Goal: Transaction & Acquisition: Purchase product/service

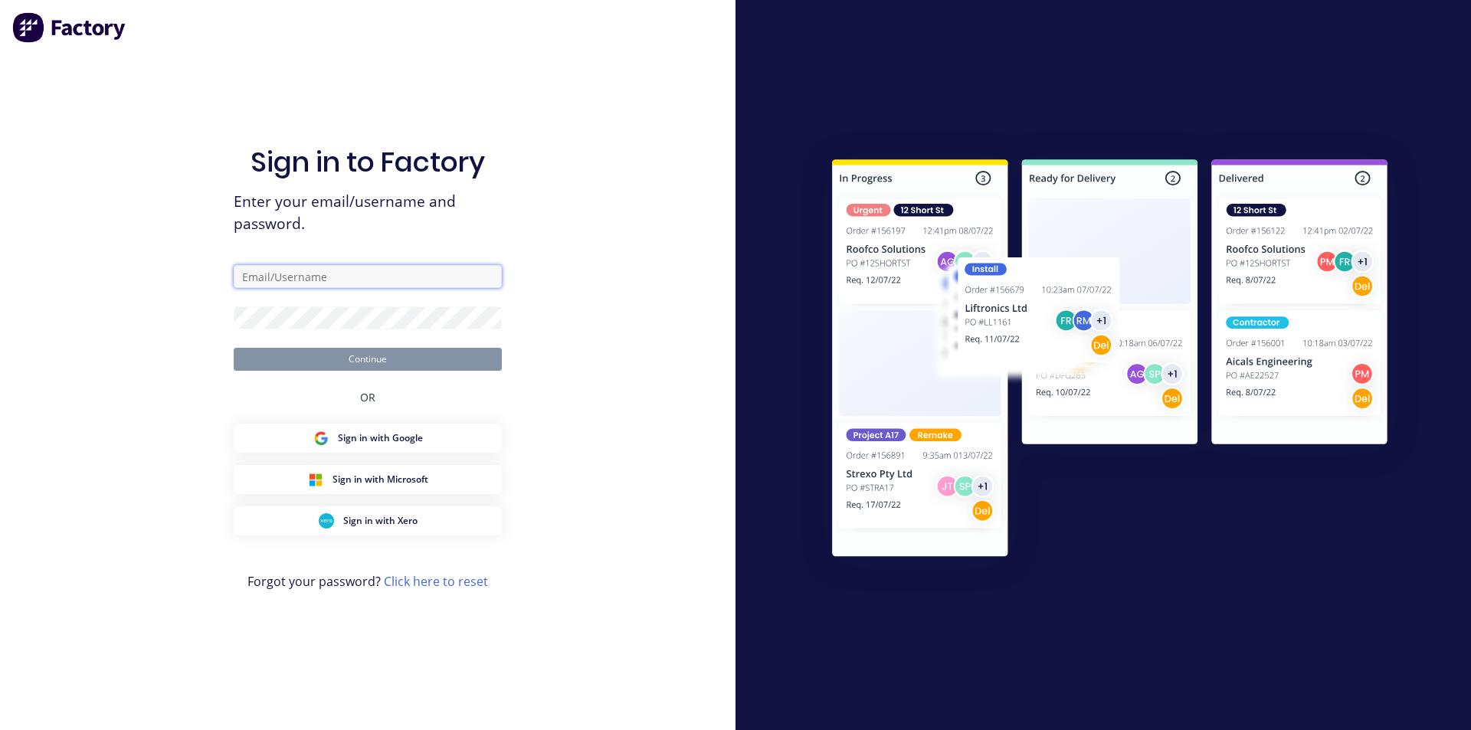
type input "[EMAIL_ADDRESS][DOMAIN_NAME]"
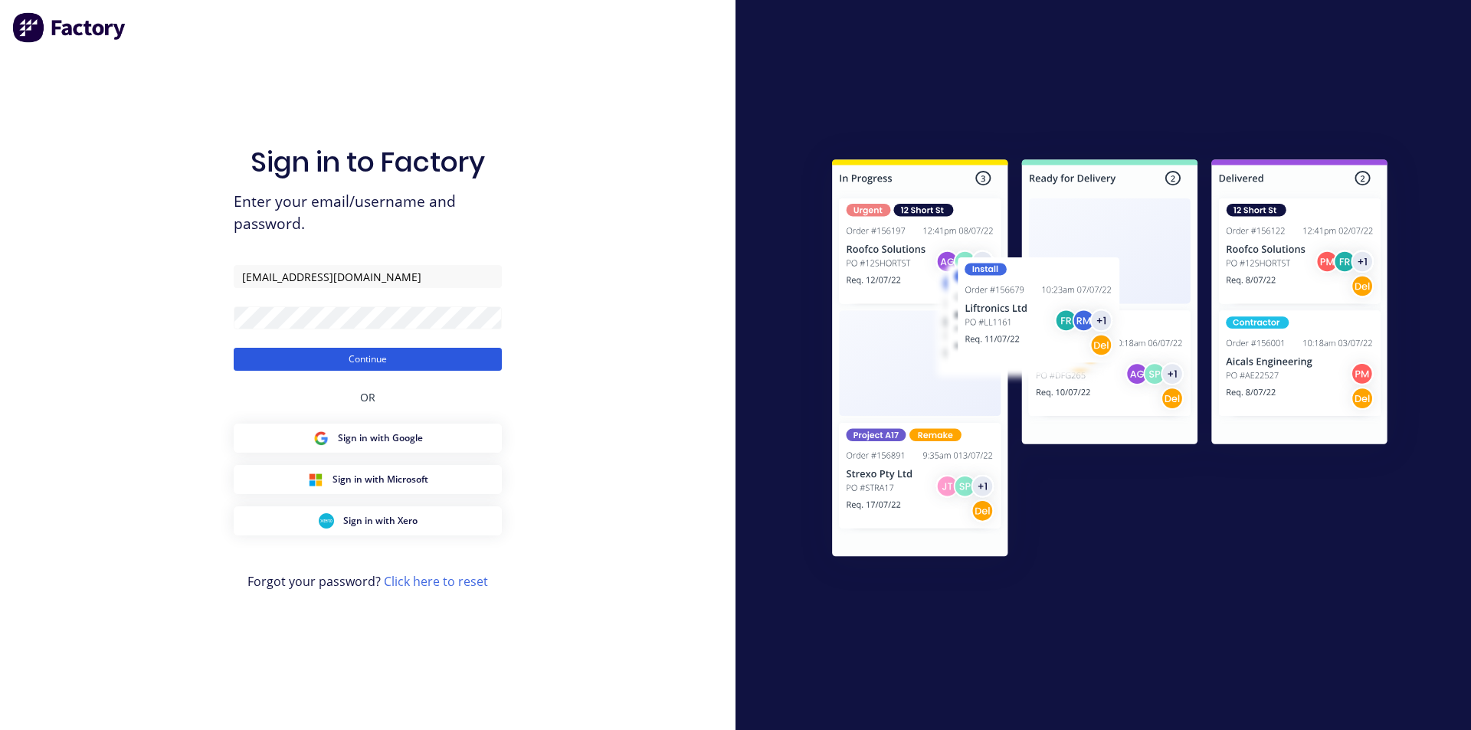
click at [402, 357] on button "Continue" at bounding box center [368, 359] width 268 height 23
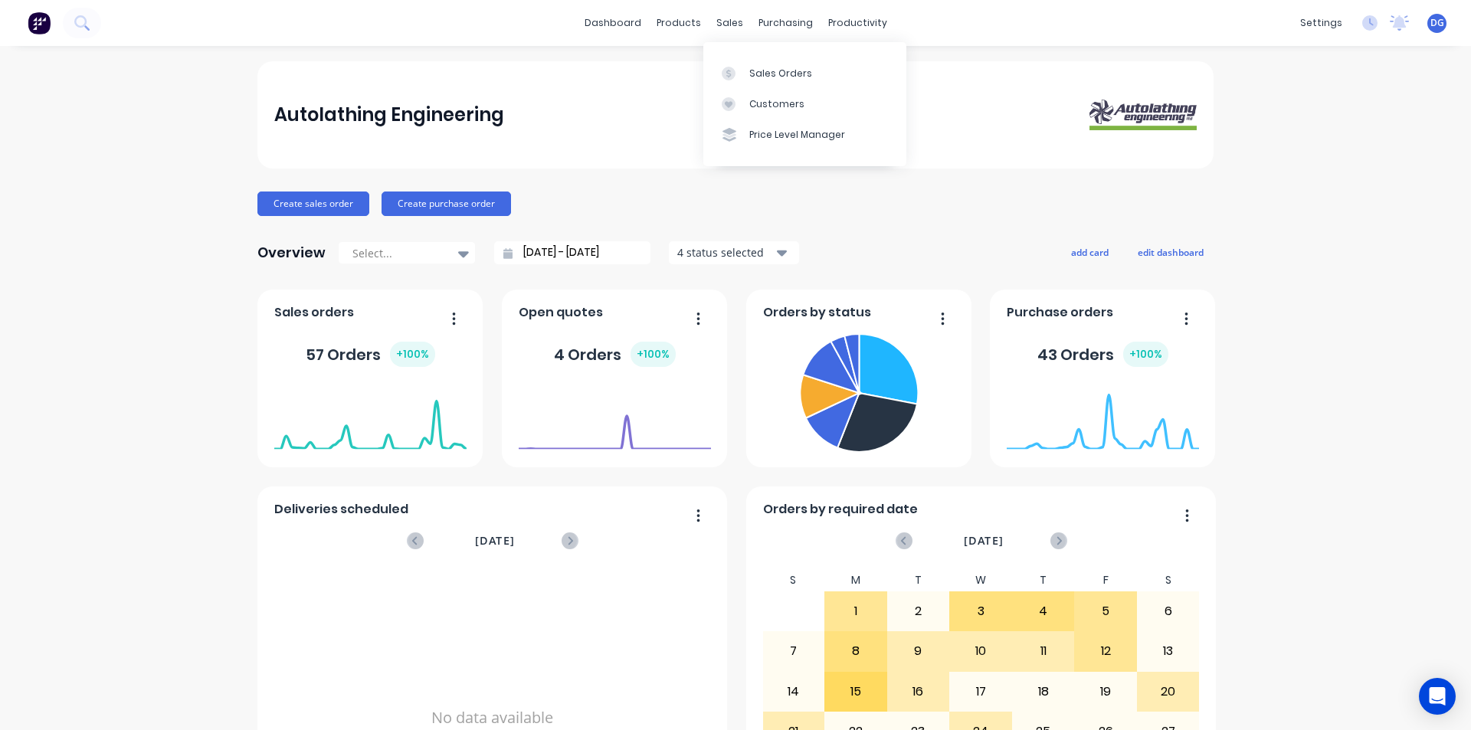
drag, startPoint x: 738, startPoint y: 28, endPoint x: 755, endPoint y: 52, distance: 29.1
click at [738, 32] on div "sales" at bounding box center [730, 22] width 42 height 23
click at [777, 80] on div "Sales Orders" at bounding box center [781, 74] width 63 height 14
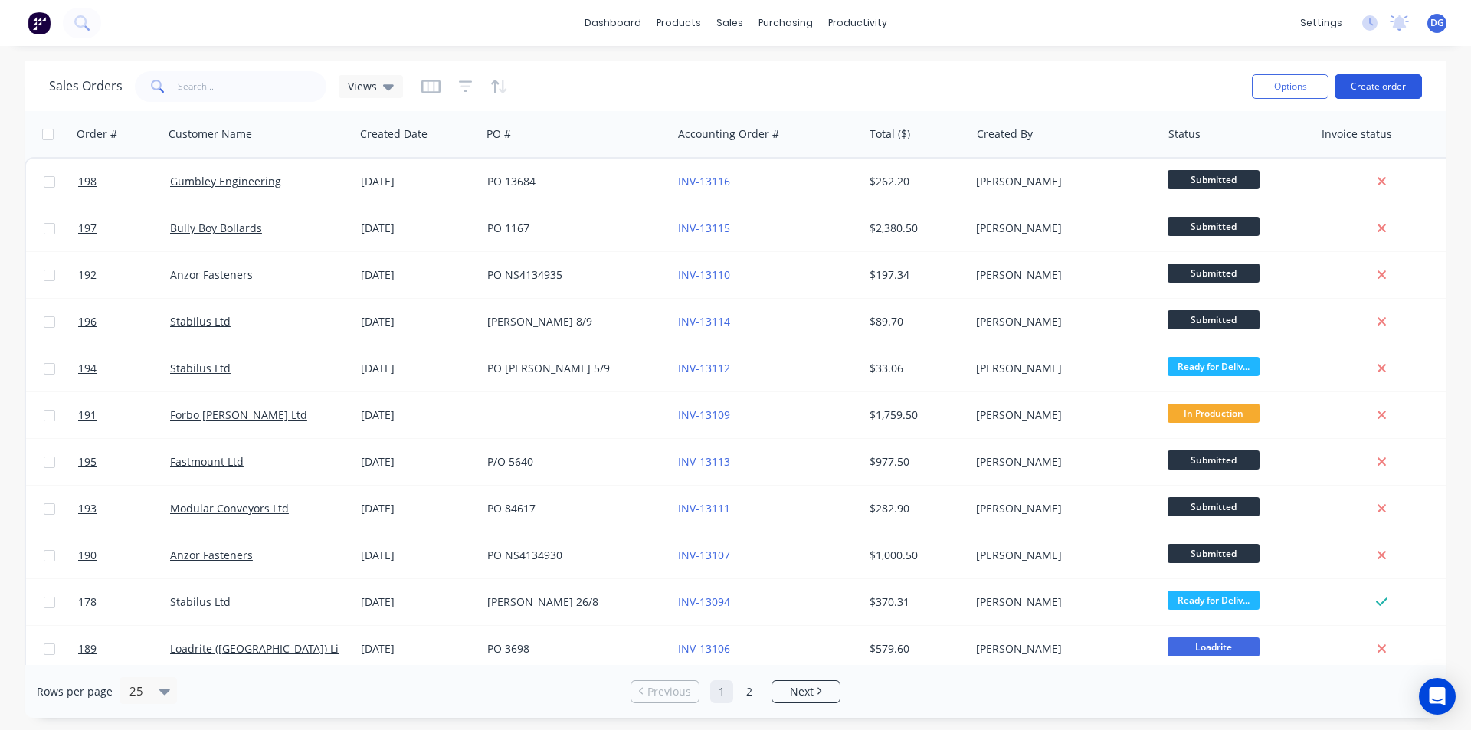
click at [1374, 87] on button "Create order" at bounding box center [1378, 86] width 87 height 25
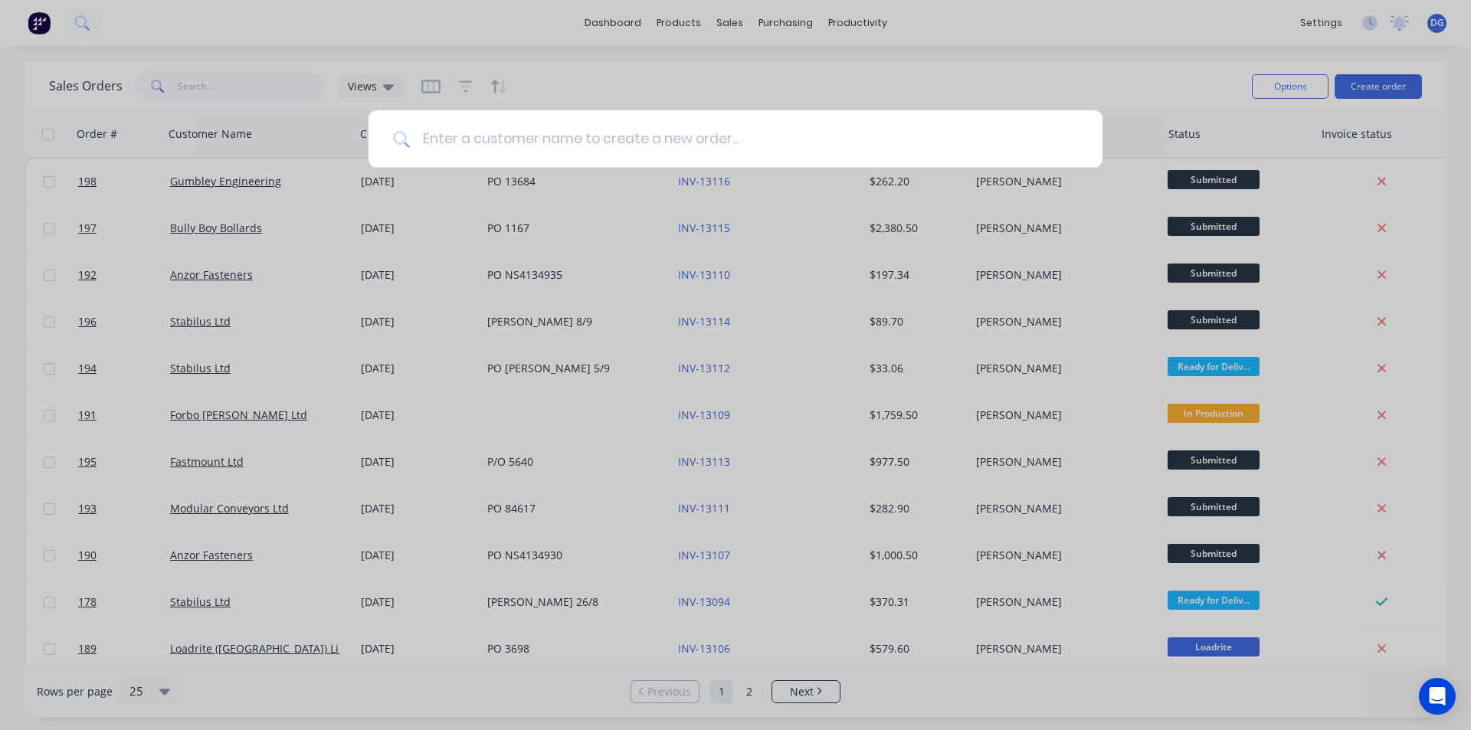
click at [493, 139] on input at bounding box center [744, 138] width 668 height 57
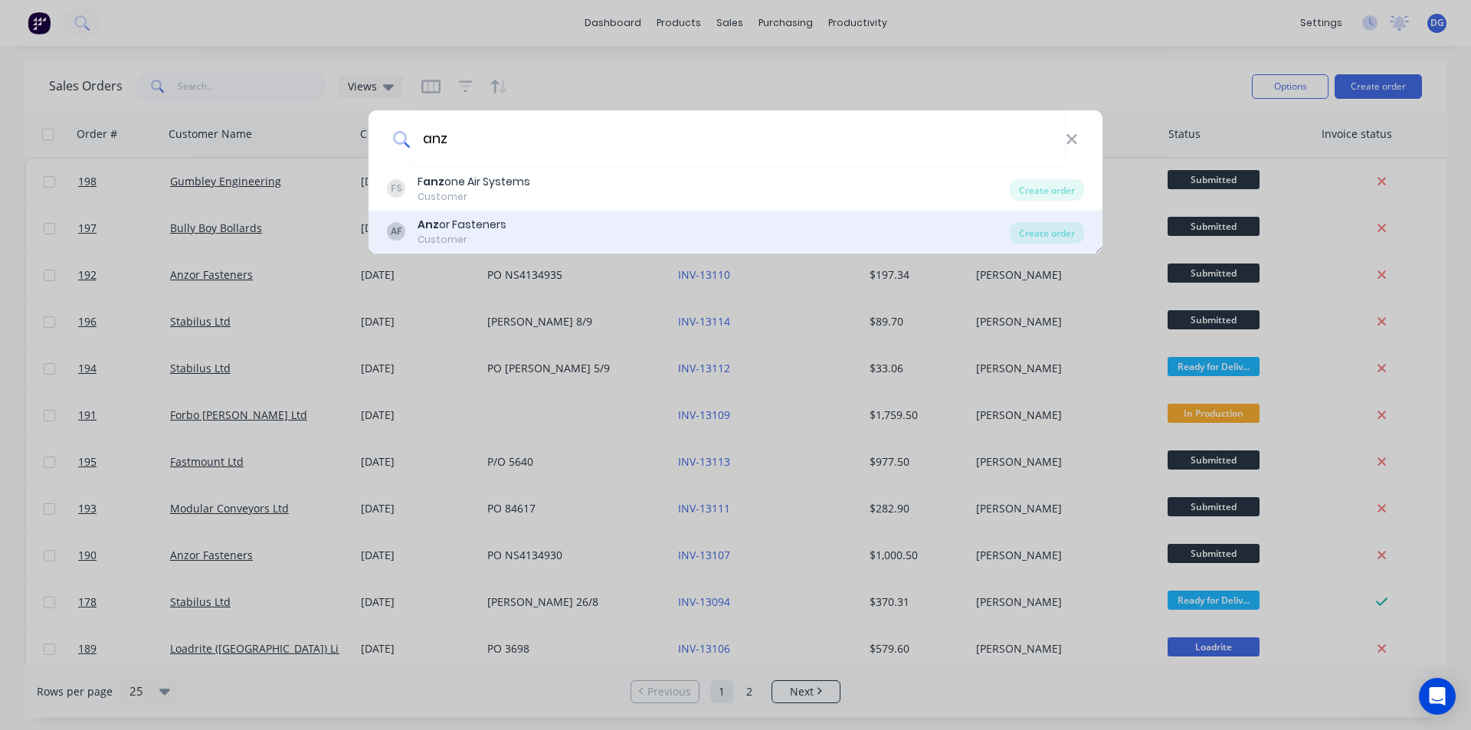
type input "anz"
click at [441, 223] on div "Anz or Fasteners" at bounding box center [462, 225] width 89 height 16
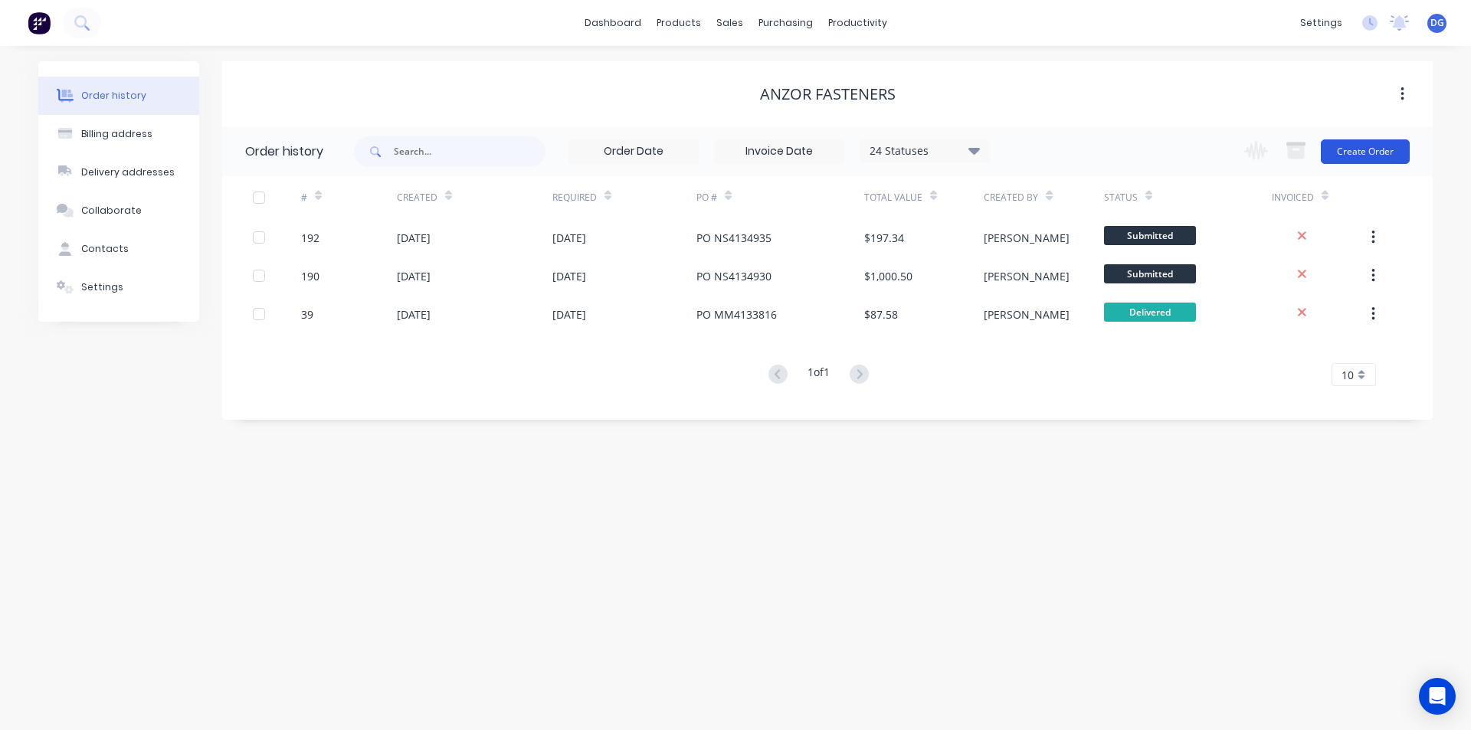
click at [1363, 147] on button "Create Order" at bounding box center [1365, 151] width 89 height 25
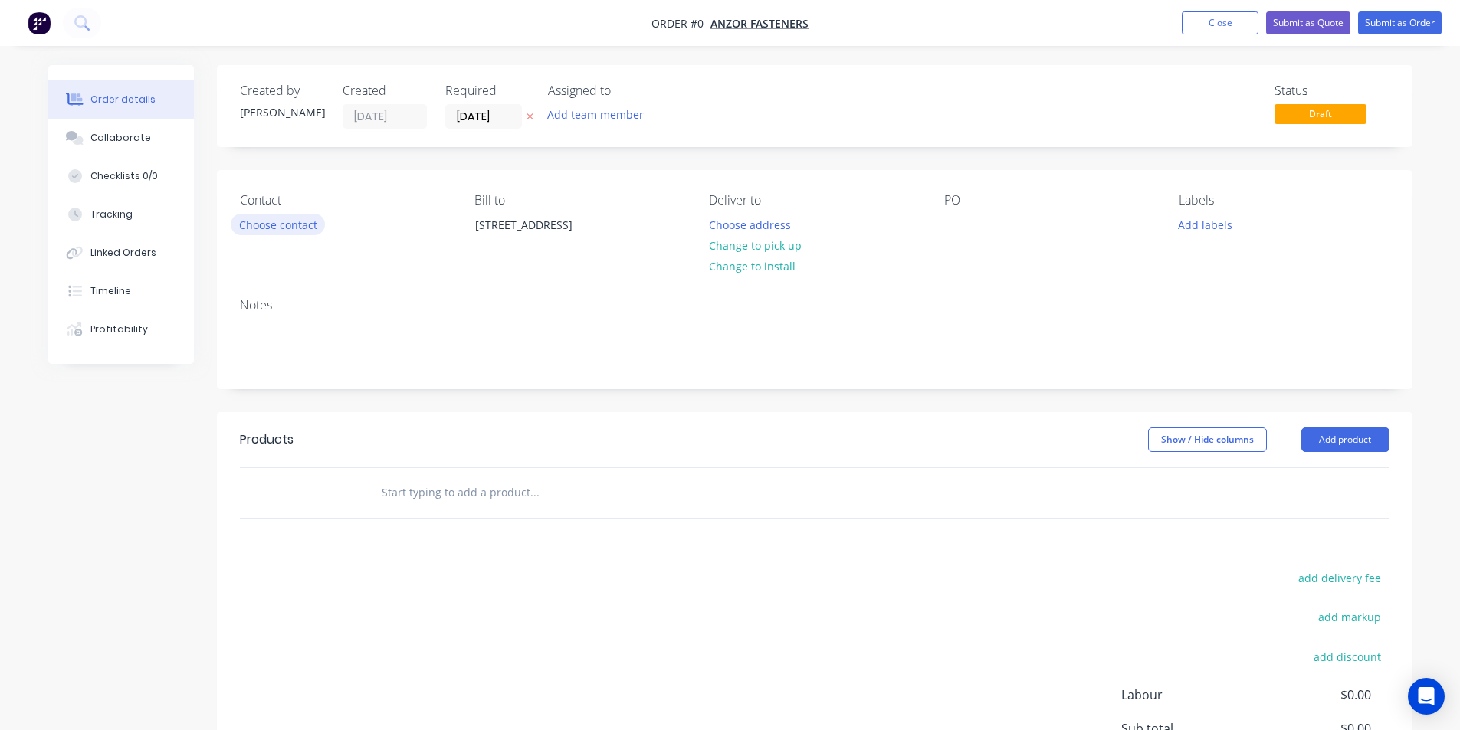
click at [286, 222] on button "Choose contact" at bounding box center [278, 224] width 94 height 21
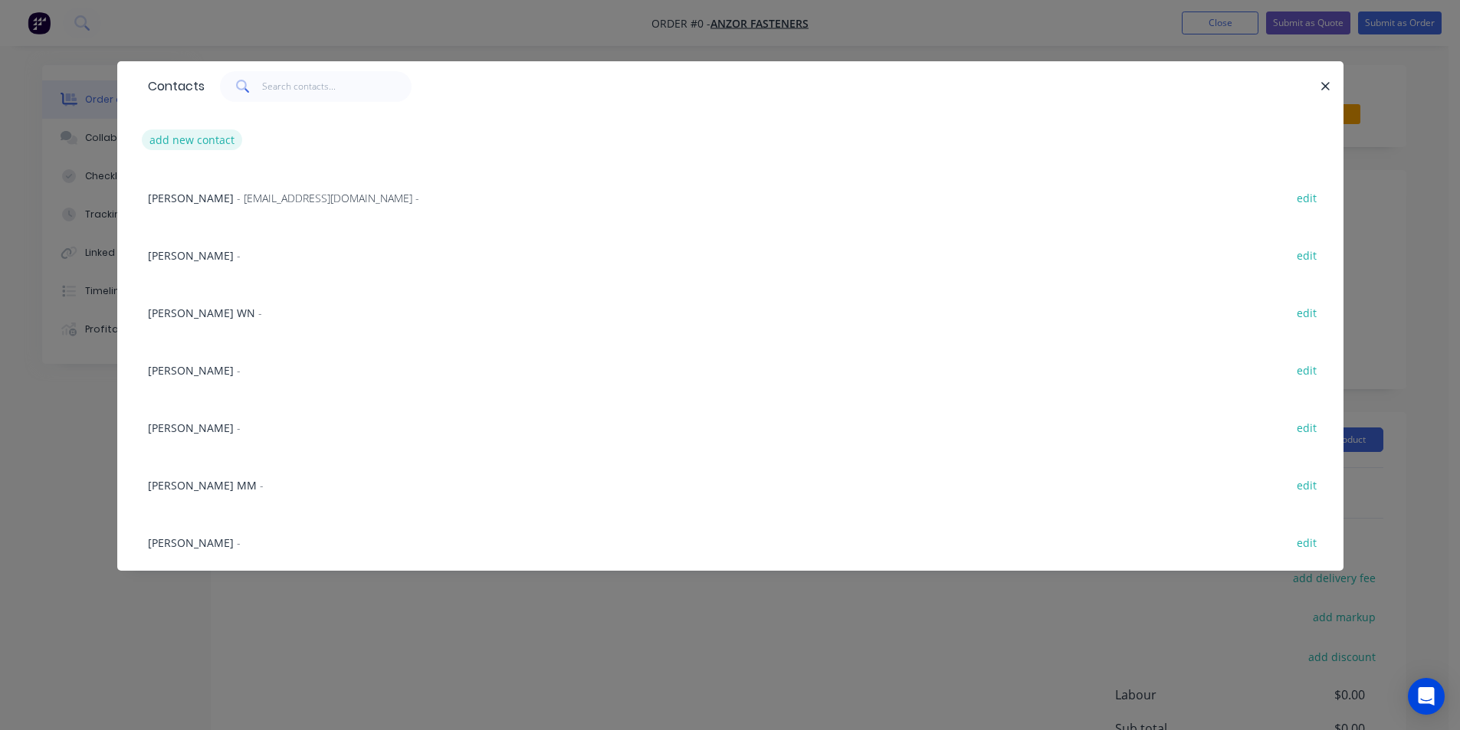
click at [210, 133] on button "add new contact" at bounding box center [192, 140] width 101 height 21
select select "NZ"
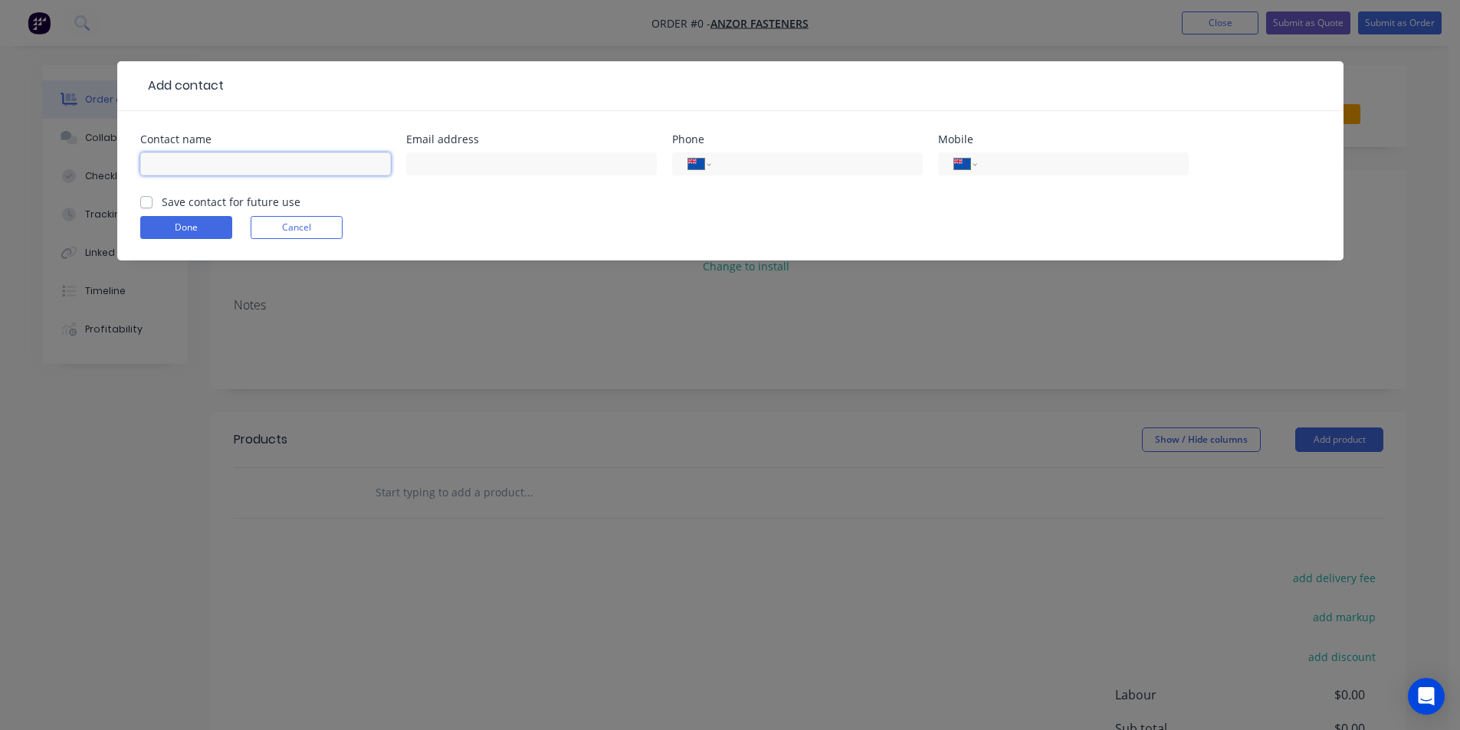
click at [208, 166] on input "text" at bounding box center [265, 164] width 251 height 23
type input "[PERSON_NAME], [PERSON_NAME]"
click at [162, 203] on label "Save contact for future use" at bounding box center [231, 202] width 139 height 16
click at [146, 203] on input "Save contact for future use" at bounding box center [146, 201] width 12 height 15
checkbox input "true"
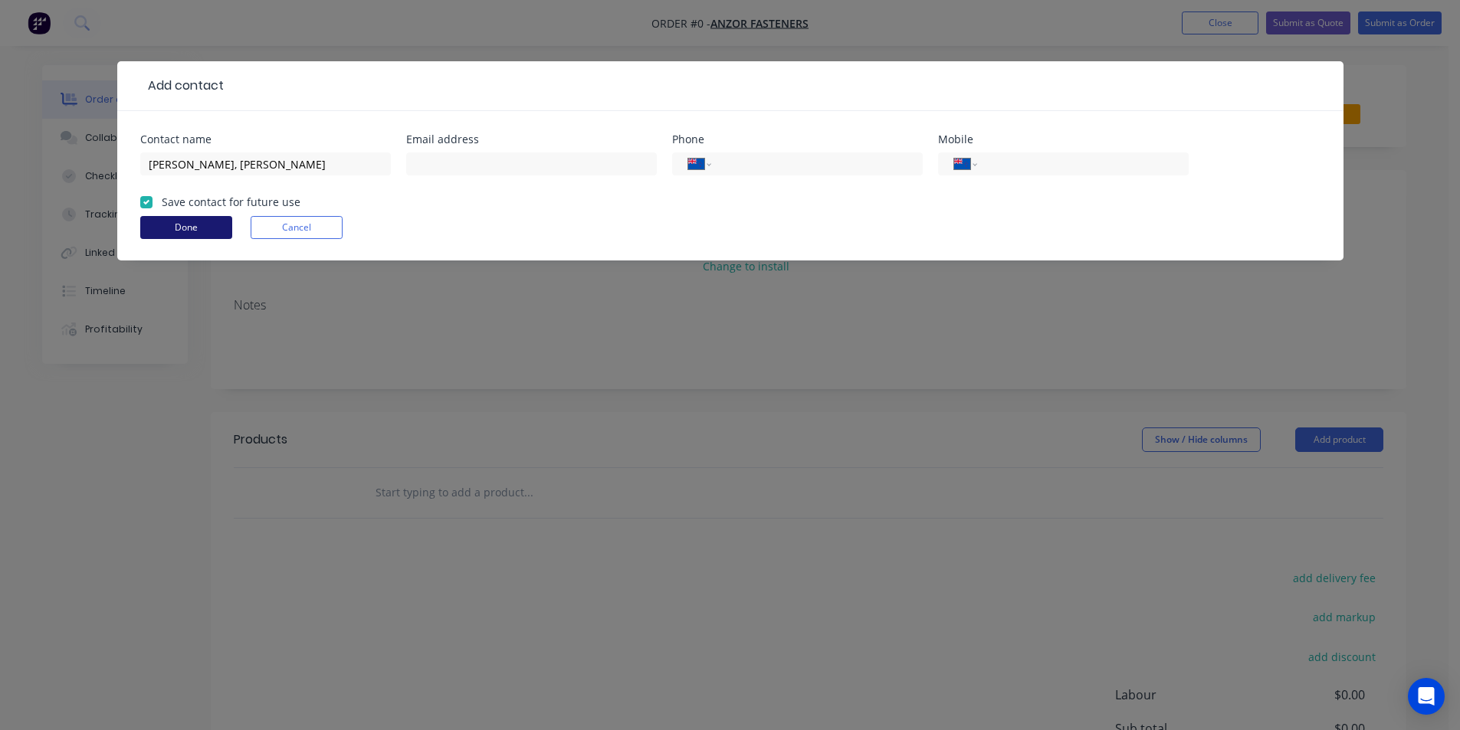
click at [181, 228] on button "Done" at bounding box center [186, 227] width 92 height 23
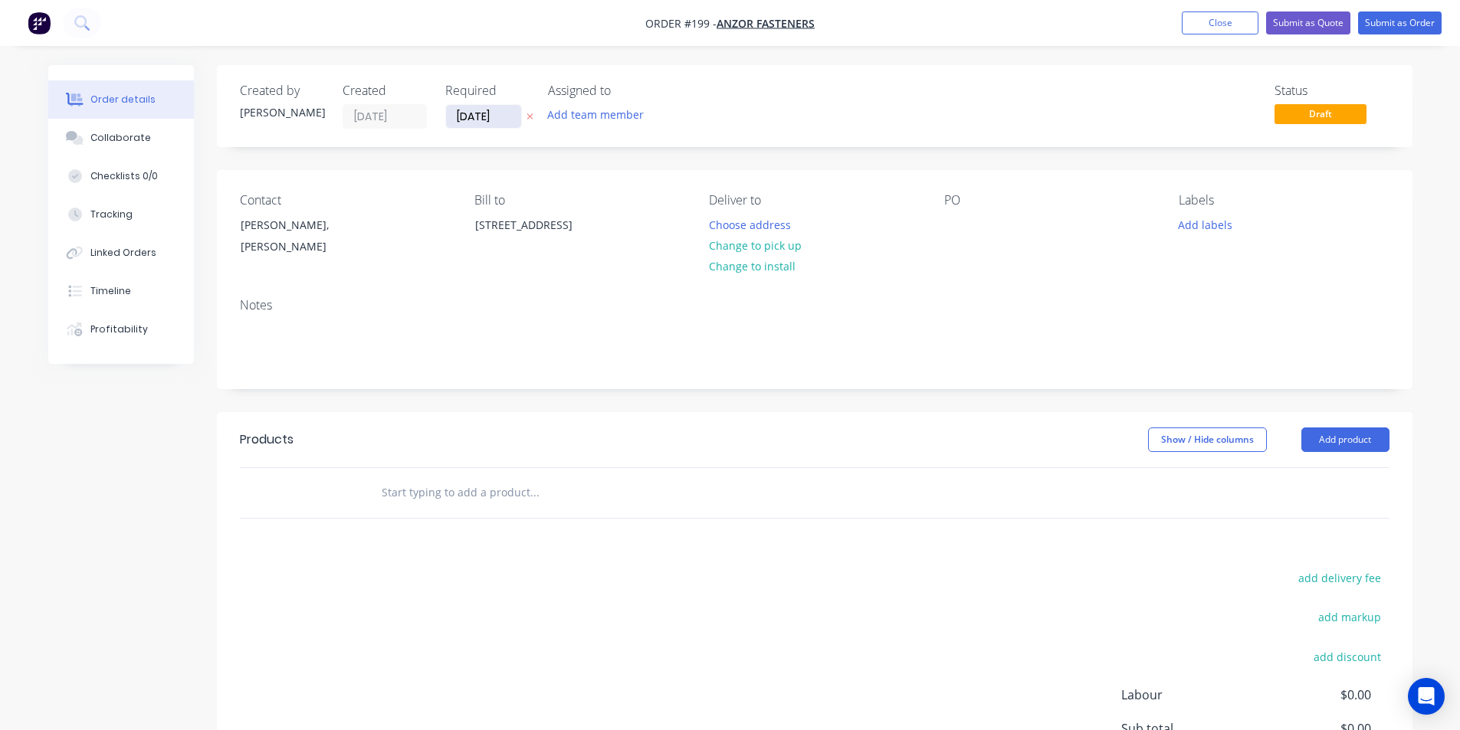
click at [487, 124] on input "[DATE]" at bounding box center [483, 116] width 75 height 23
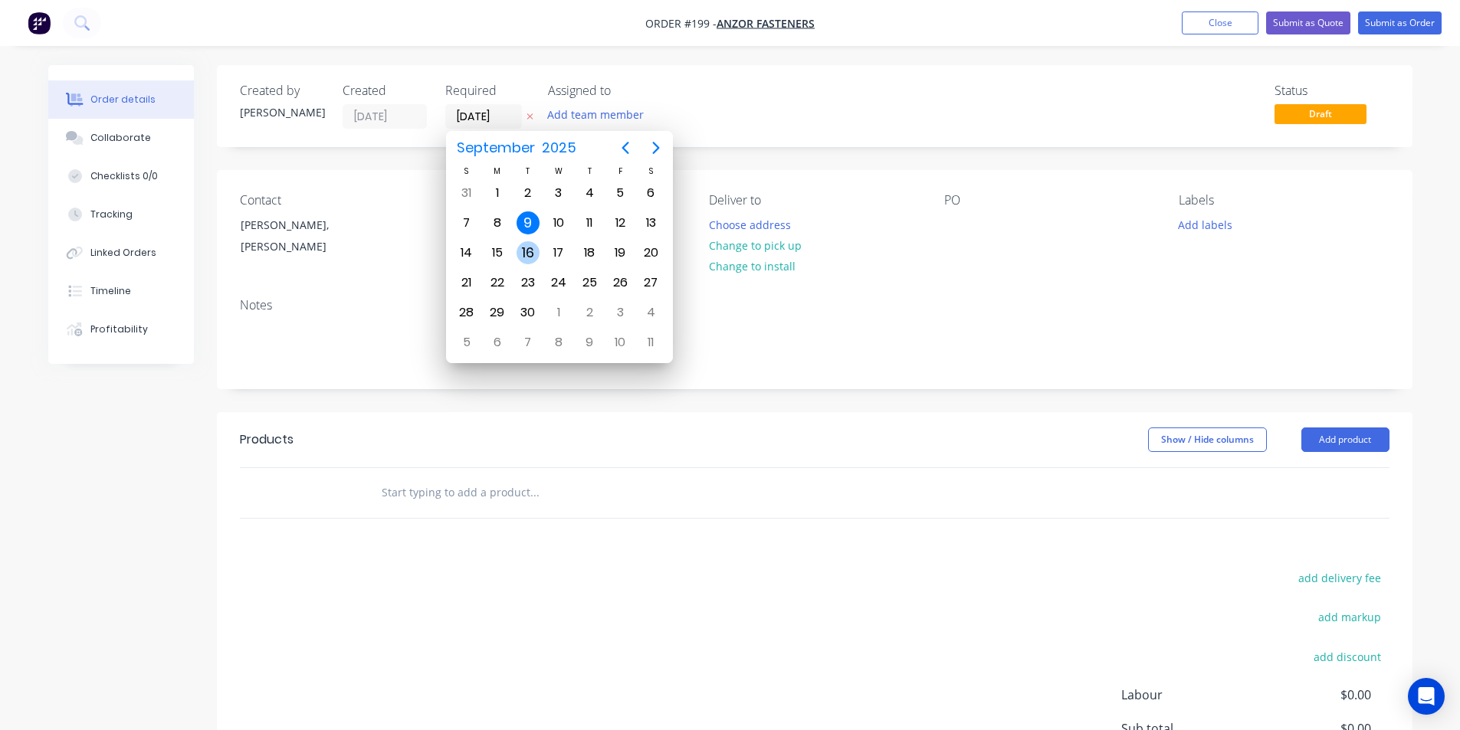
click at [529, 260] on div "16" at bounding box center [528, 252] width 23 height 23
type input "[DATE]"
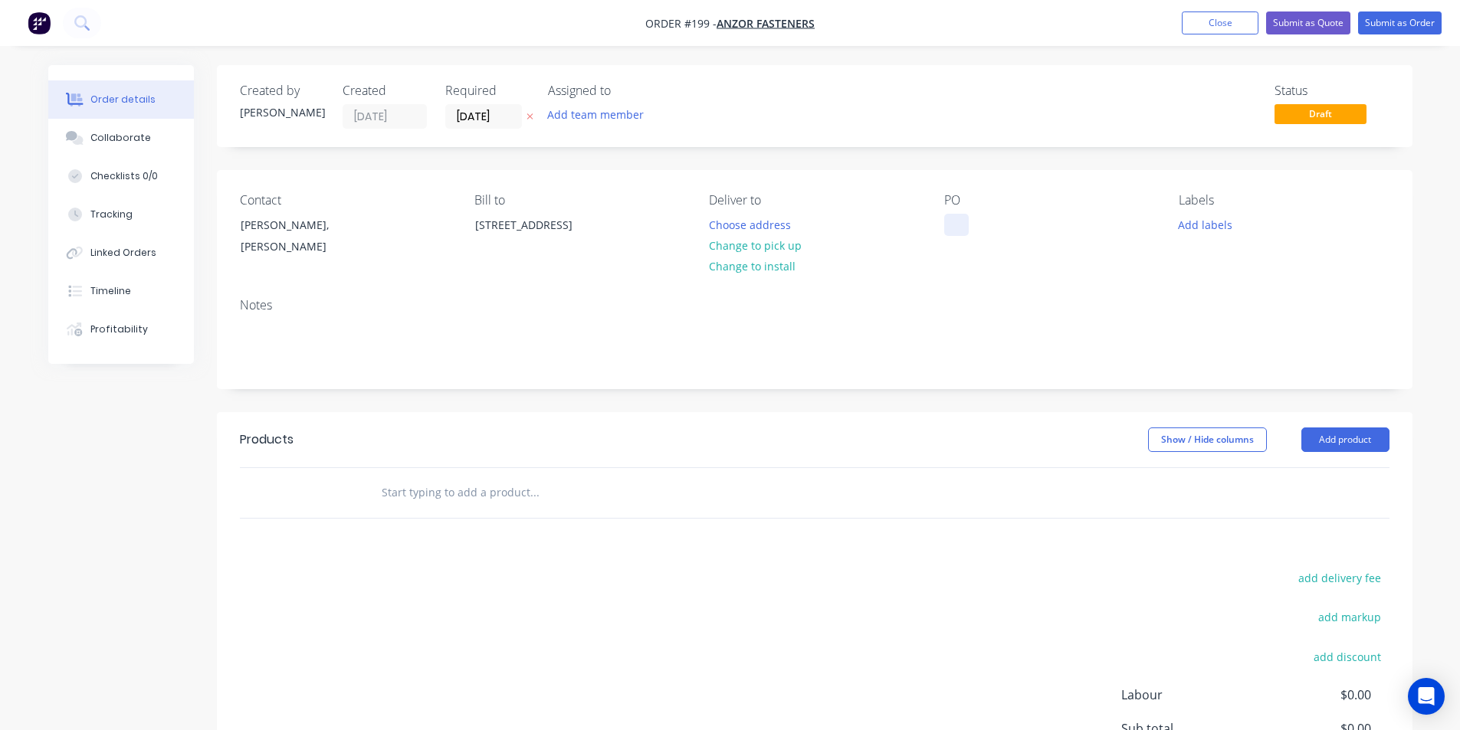
click at [953, 221] on div at bounding box center [956, 225] width 25 height 22
click at [1216, 225] on button "Add labels" at bounding box center [1205, 224] width 71 height 21
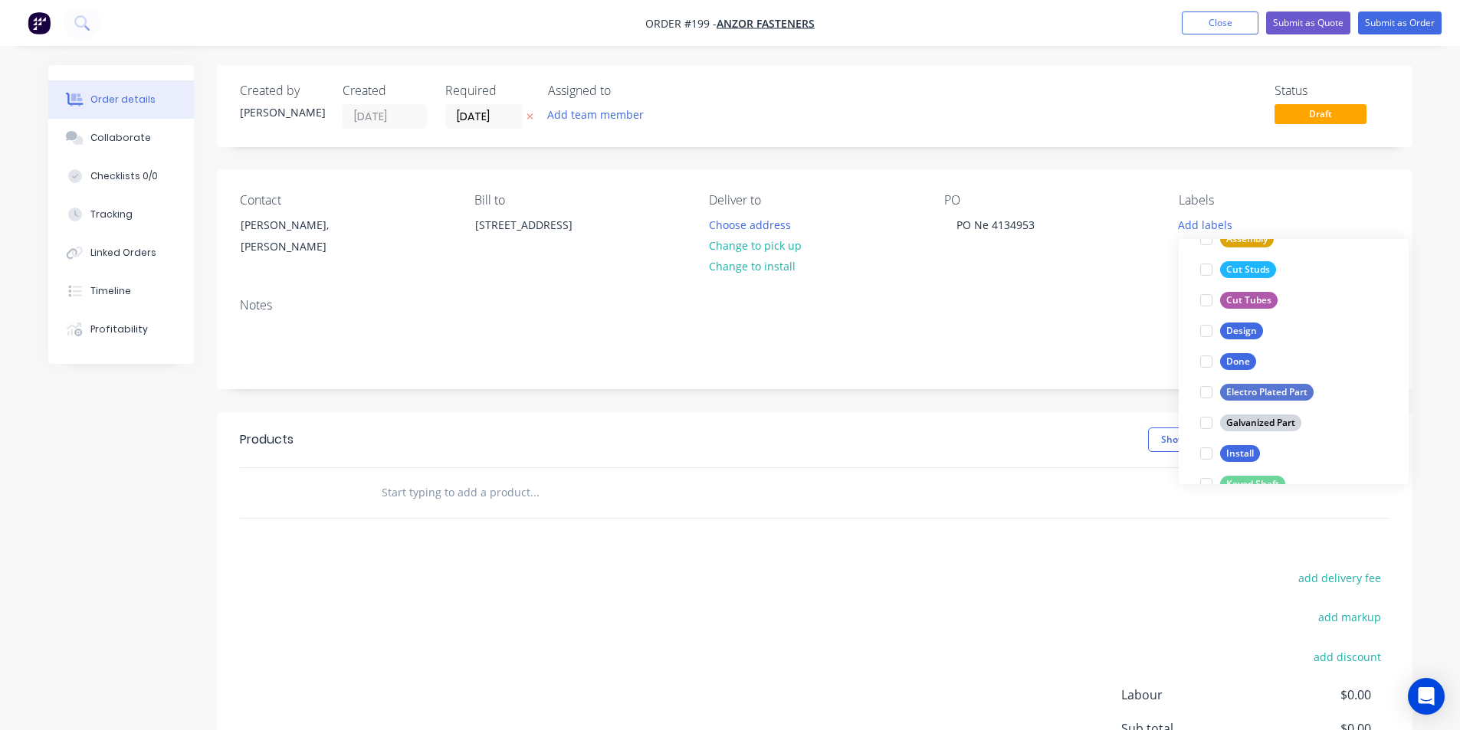
scroll to position [230, 0]
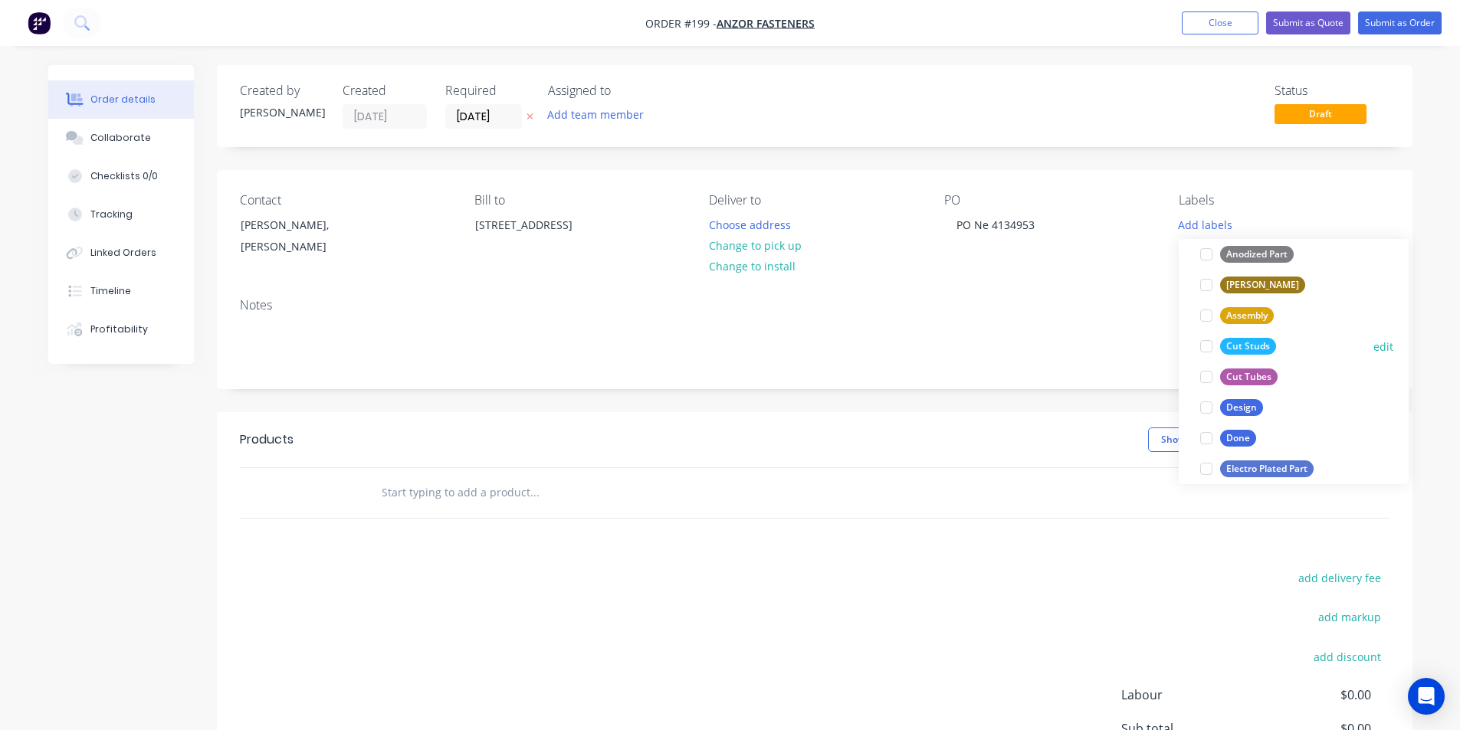
click at [1244, 340] on div "Cut Studs" at bounding box center [1248, 346] width 56 height 17
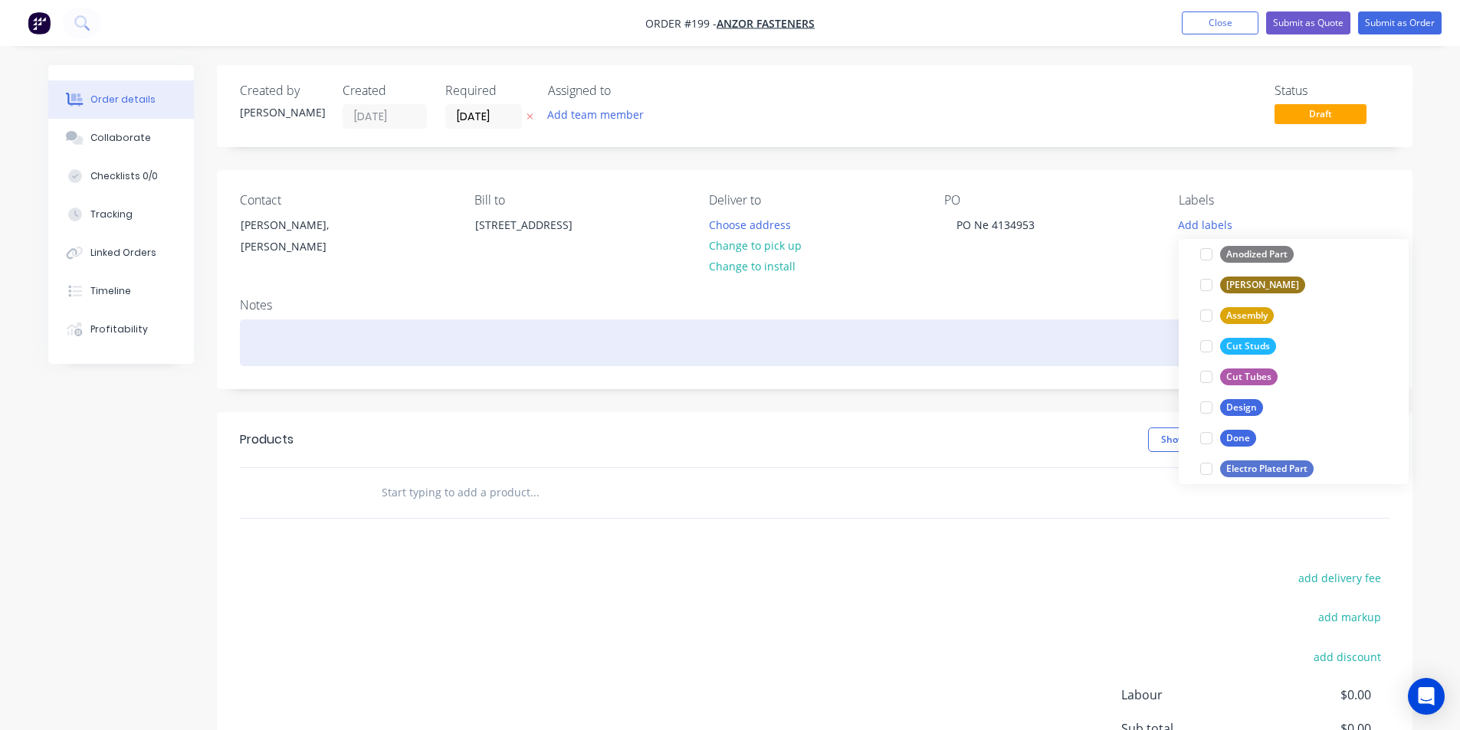
scroll to position [15, 0]
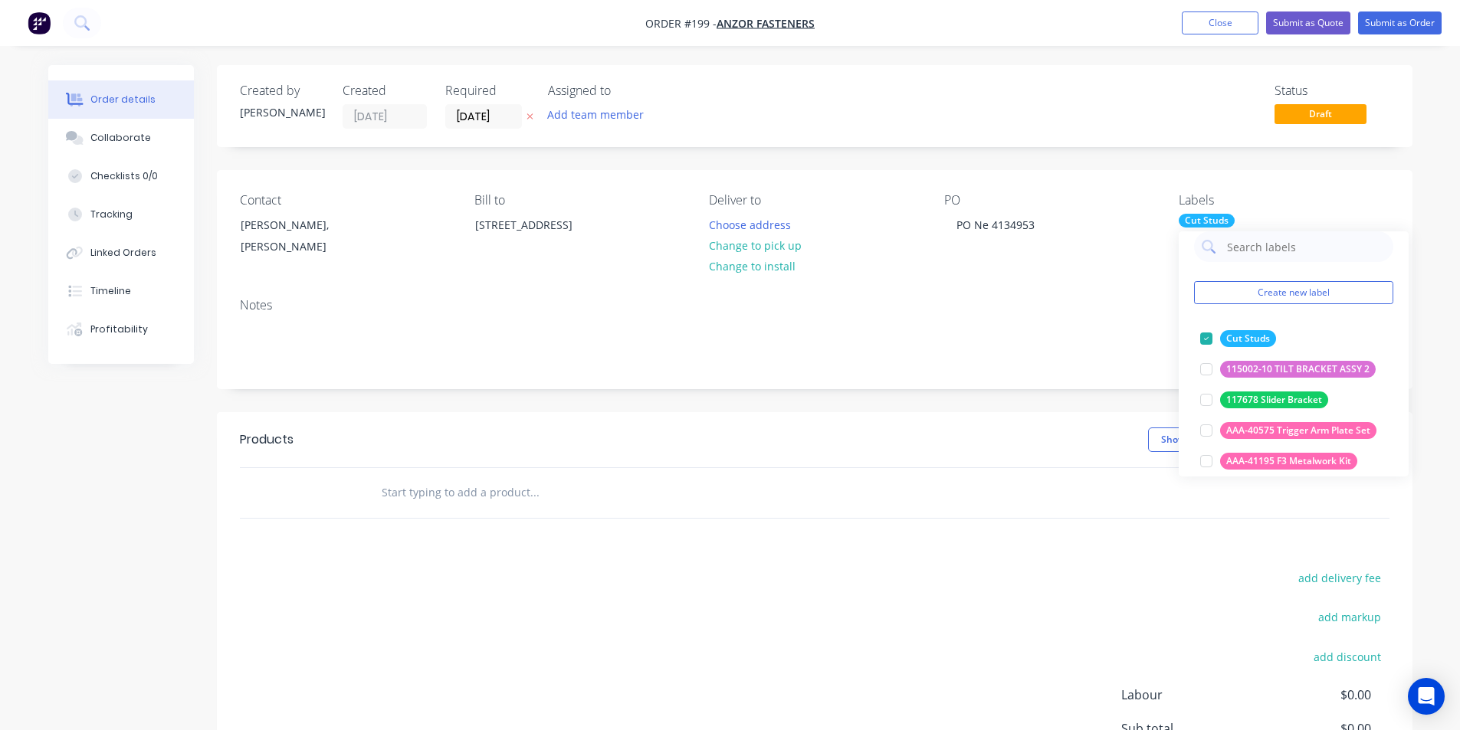
click at [999, 424] on header "Products Show / Hide columns Add product" at bounding box center [815, 439] width 1196 height 55
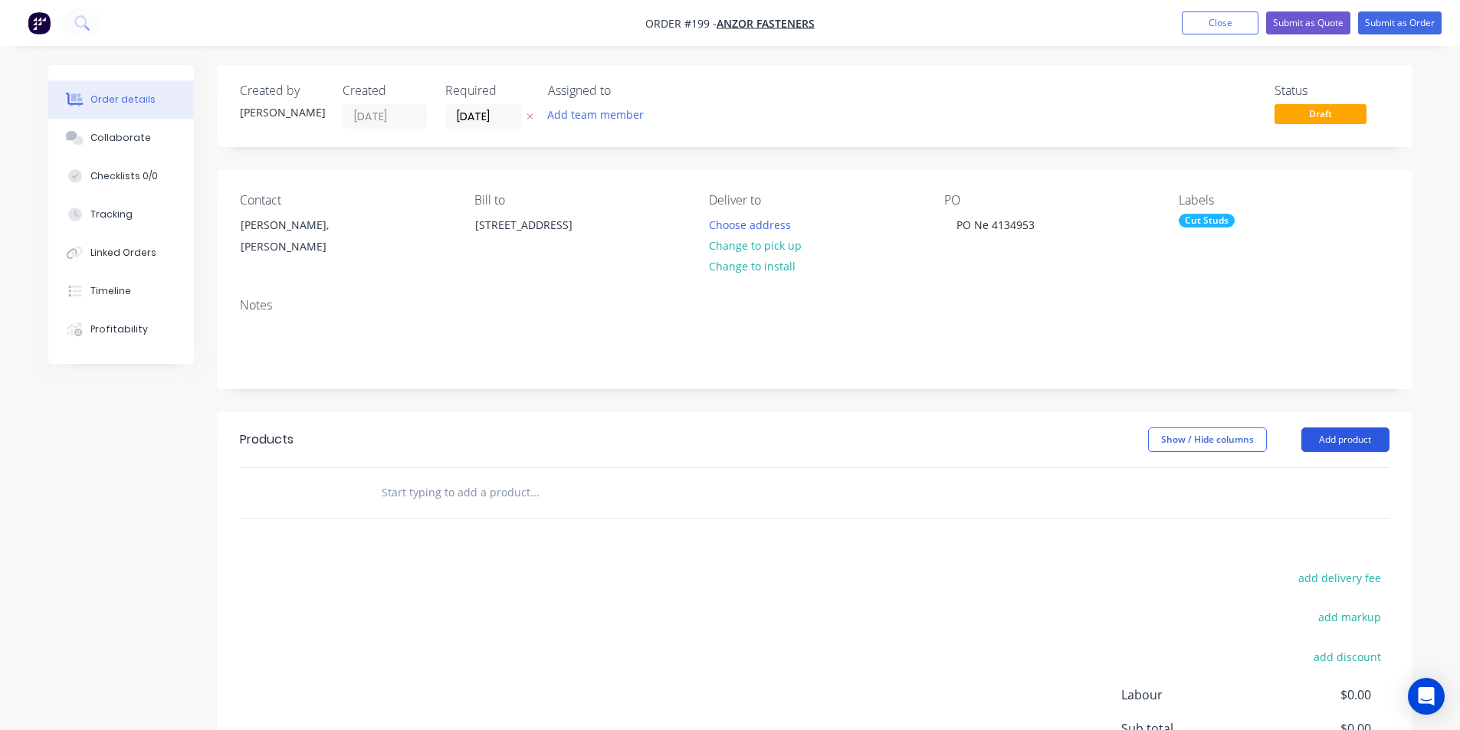
click at [1358, 441] on button "Add product" at bounding box center [1345, 440] width 88 height 25
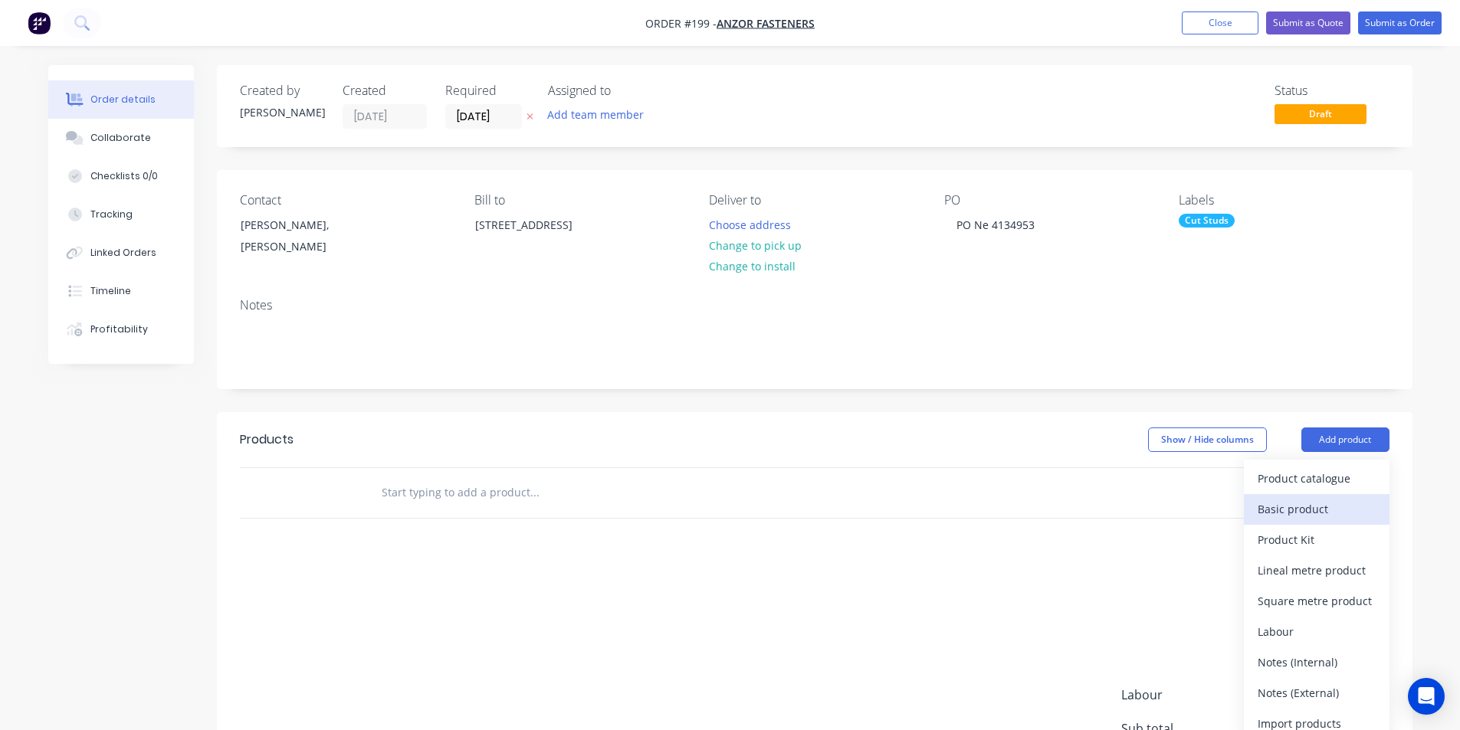
click at [1298, 512] on div "Basic product" at bounding box center [1317, 509] width 118 height 22
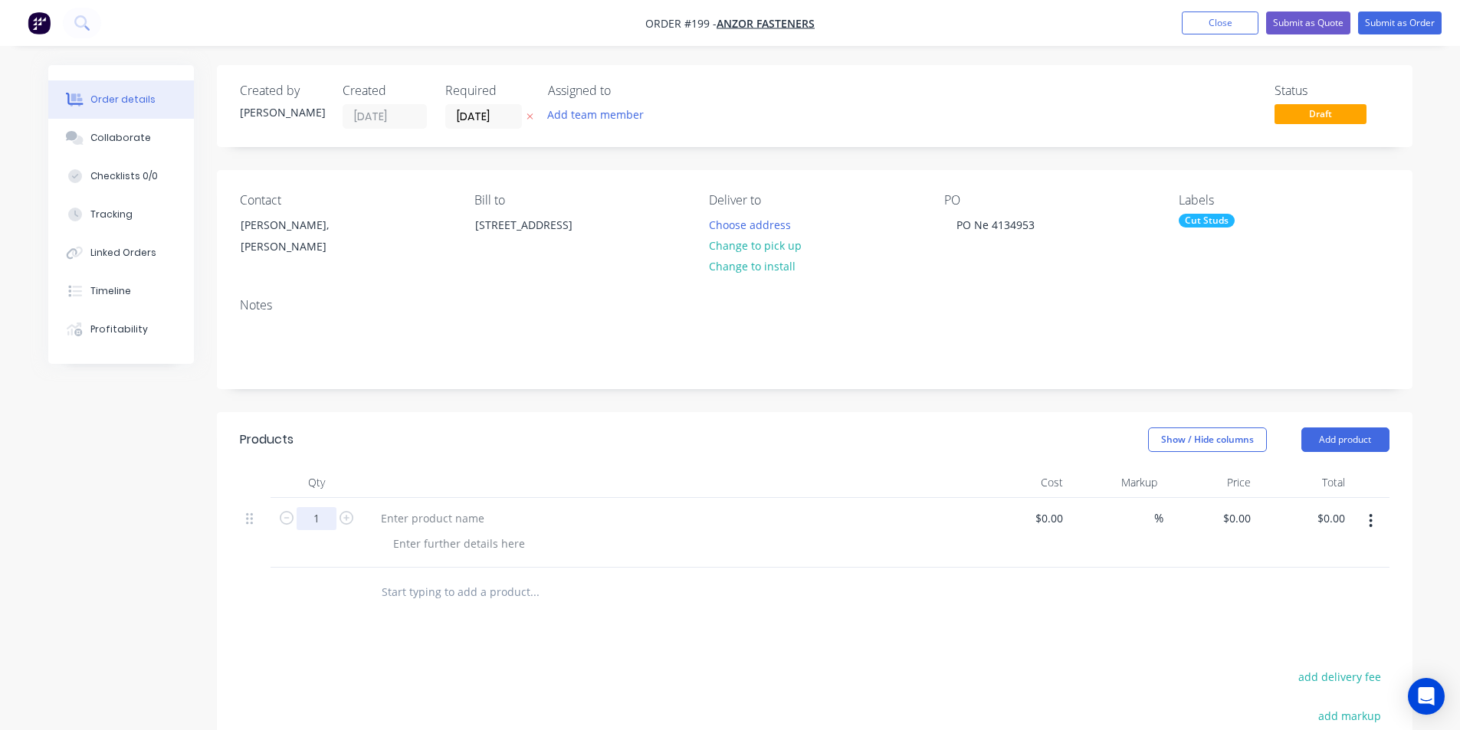
click at [323, 517] on input "1" at bounding box center [317, 518] width 40 height 23
type input "163"
click at [402, 522] on div at bounding box center [433, 518] width 128 height 22
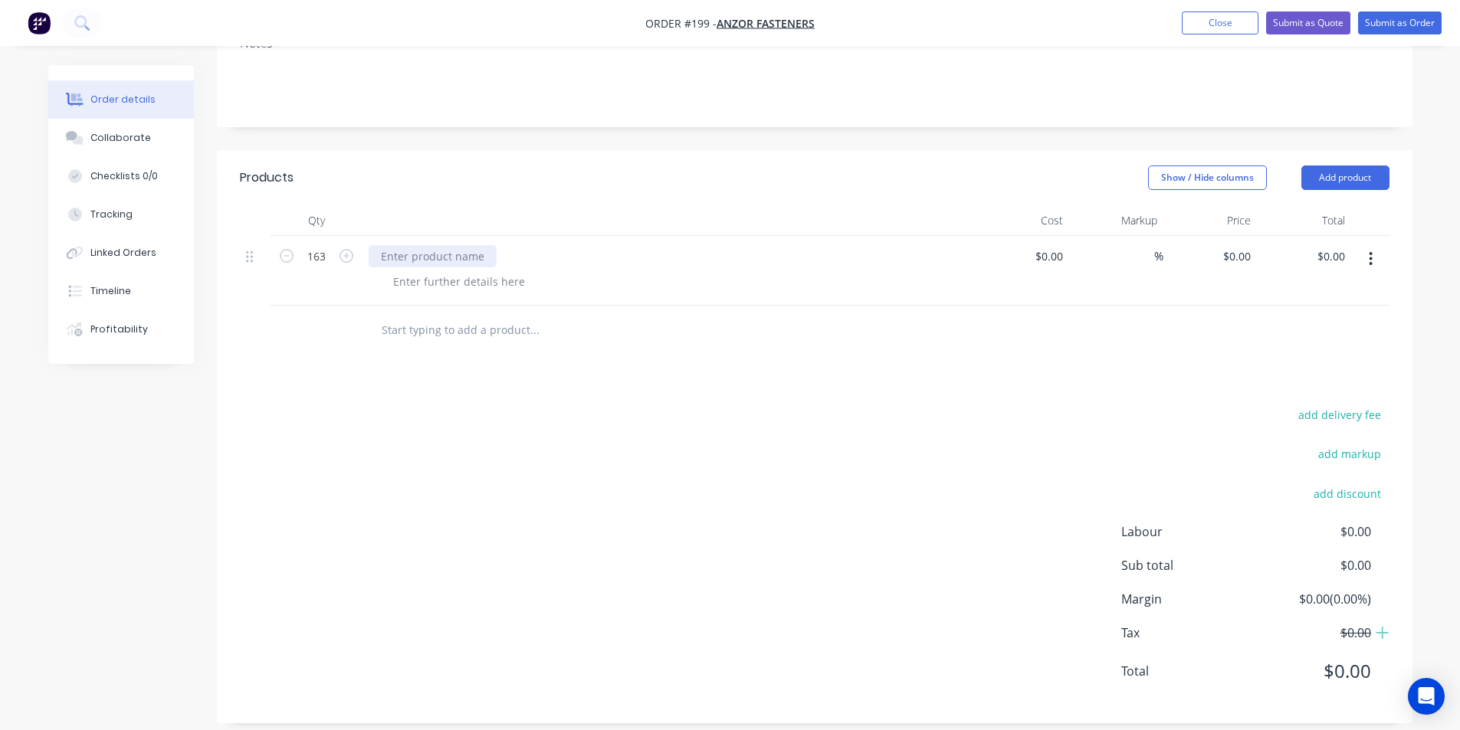
scroll to position [278, 0]
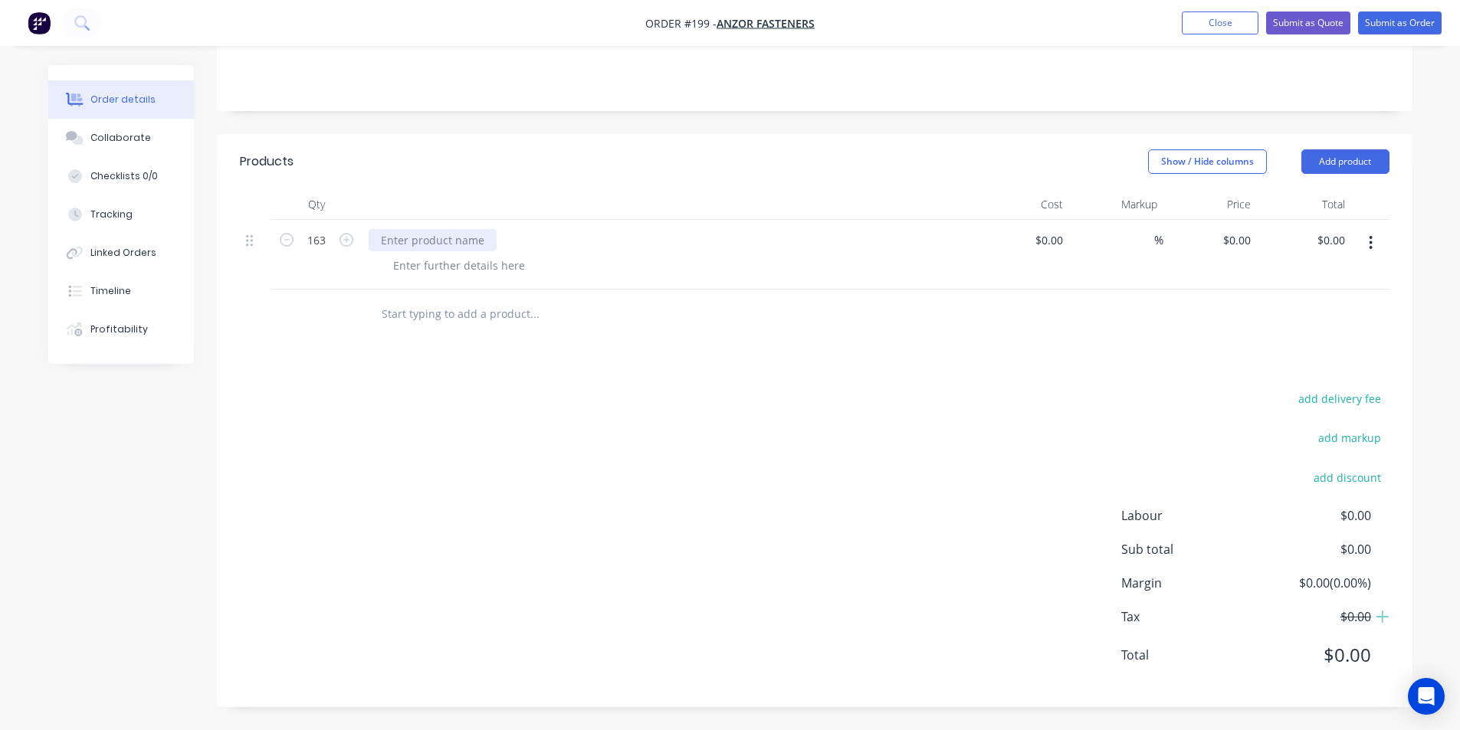
click at [441, 244] on div at bounding box center [433, 240] width 128 height 22
click at [477, 240] on div "M12 x 32mm long dstuds" at bounding box center [446, 240] width 154 height 22
click at [1235, 241] on div "0 0" at bounding box center [1245, 240] width 24 height 22
type input "$0.80"
type input "$130.40"
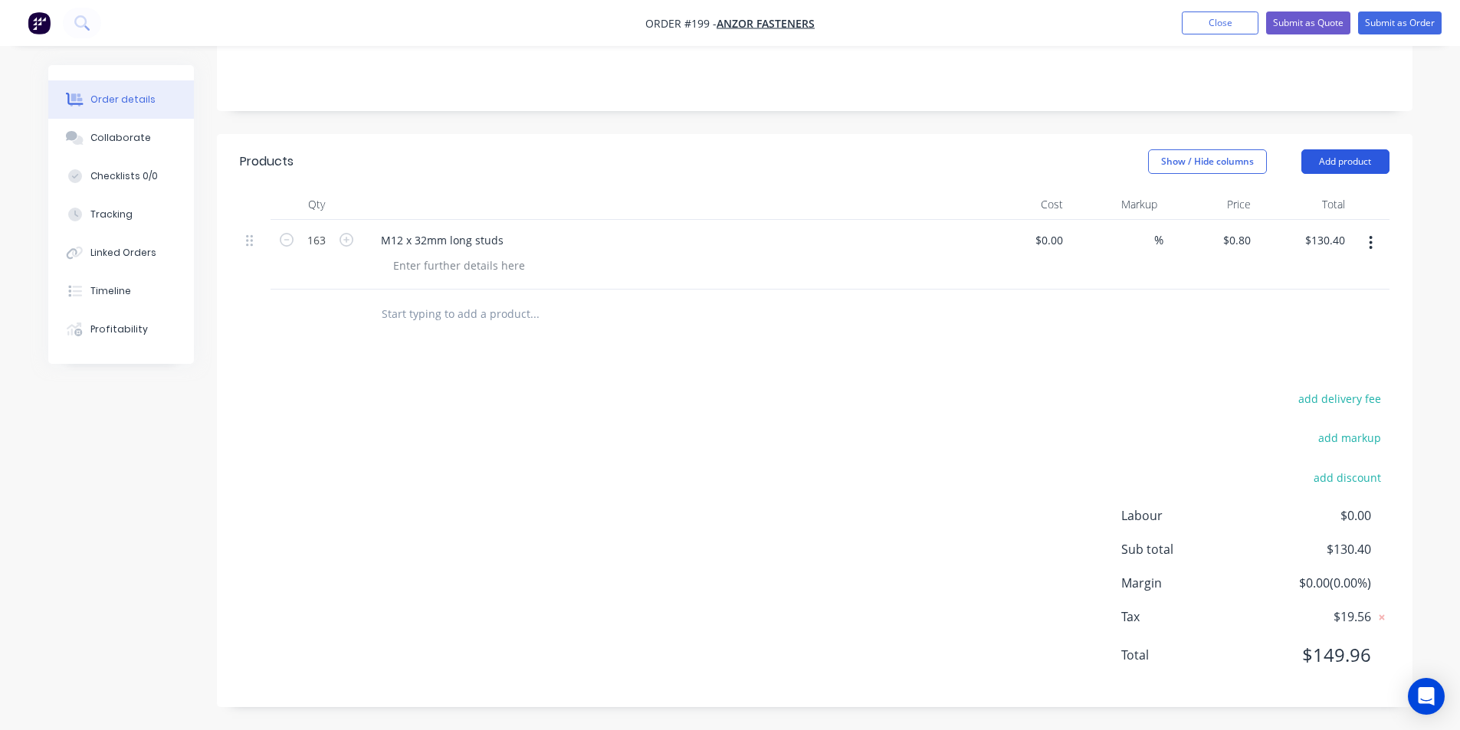
click at [1352, 161] on button "Add product" at bounding box center [1345, 161] width 88 height 25
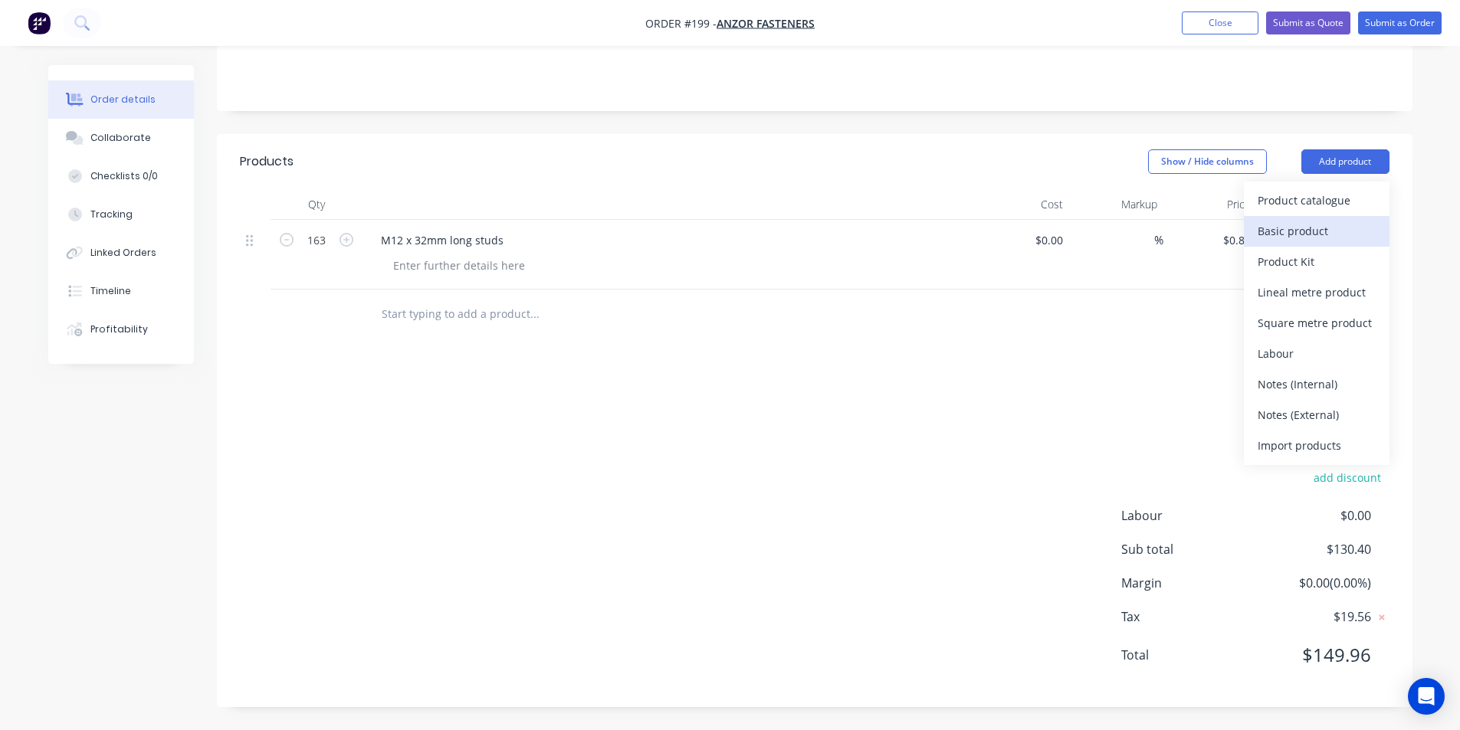
click at [1320, 237] on div "Basic product" at bounding box center [1317, 231] width 118 height 22
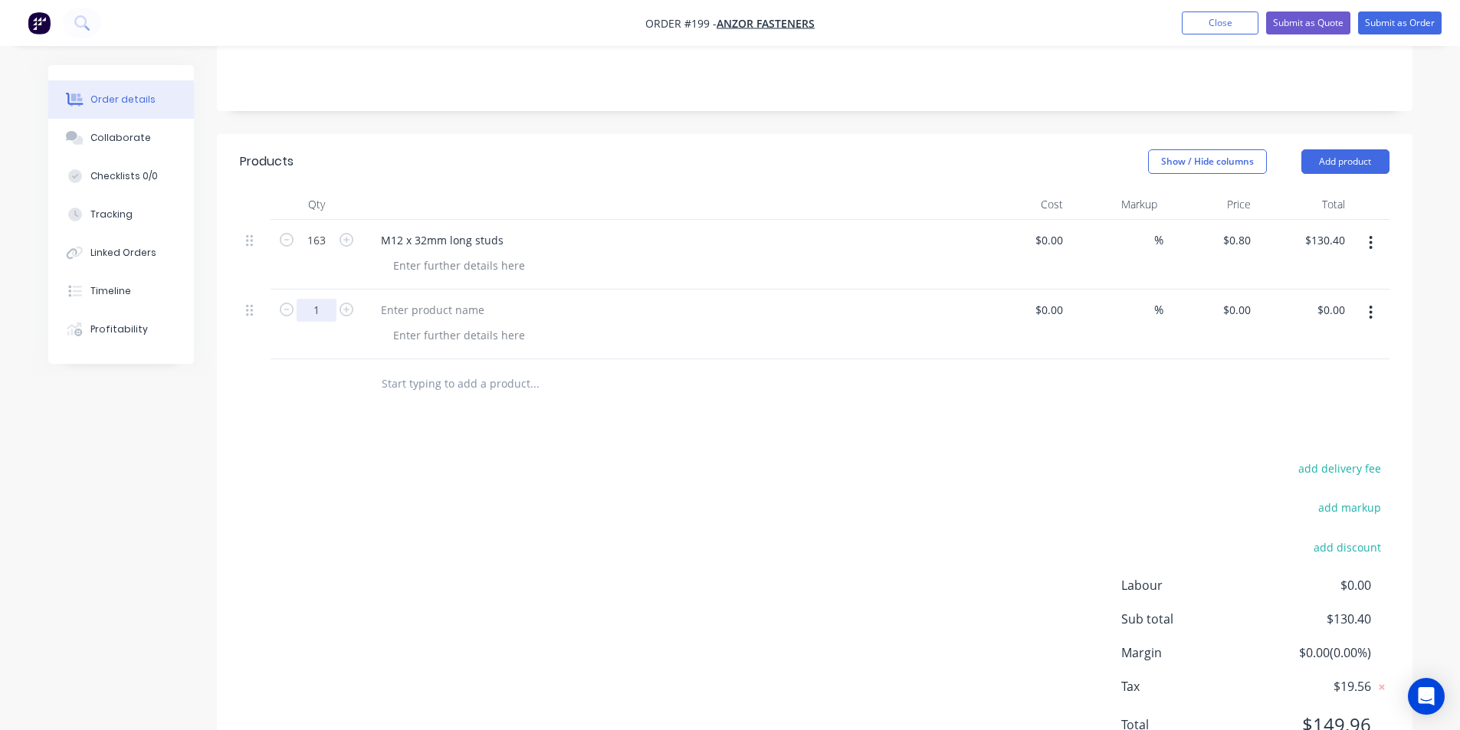
click at [320, 308] on input "1" at bounding box center [317, 310] width 40 height 23
type input "43"
click at [1235, 311] on div "0 0" at bounding box center [1245, 310] width 24 height 22
type input "$0.80"
type input "$34.40"
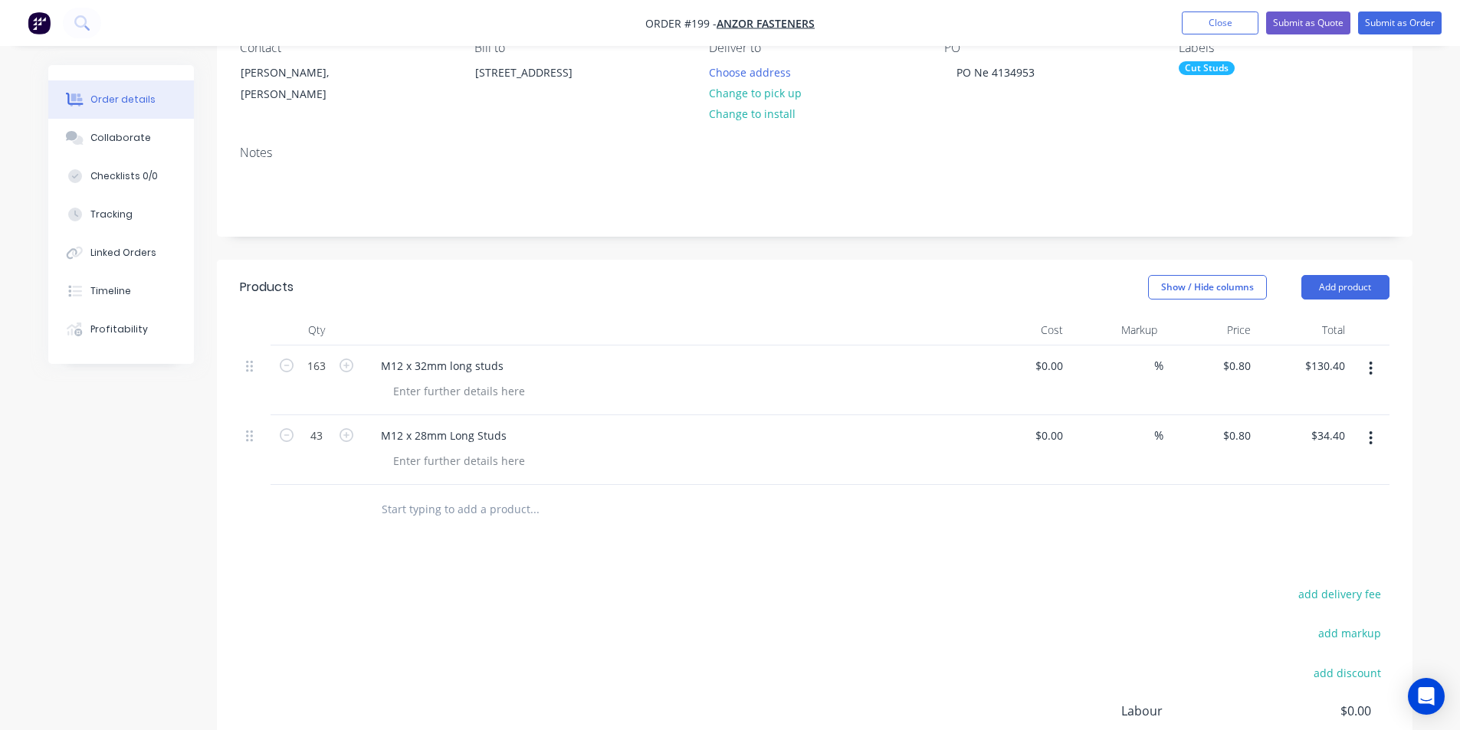
scroll to position [0, 0]
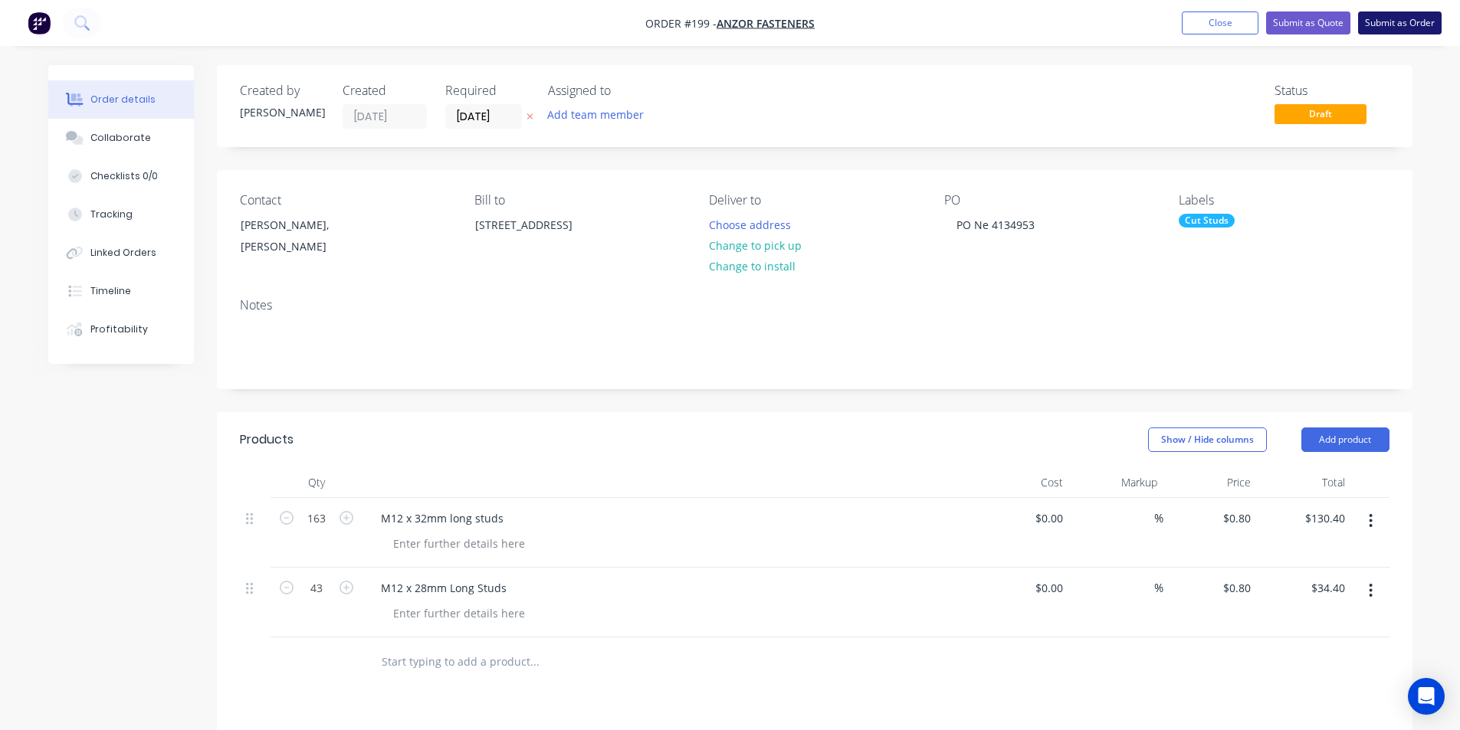
click at [1391, 24] on button "Submit as Order" at bounding box center [1400, 22] width 84 height 23
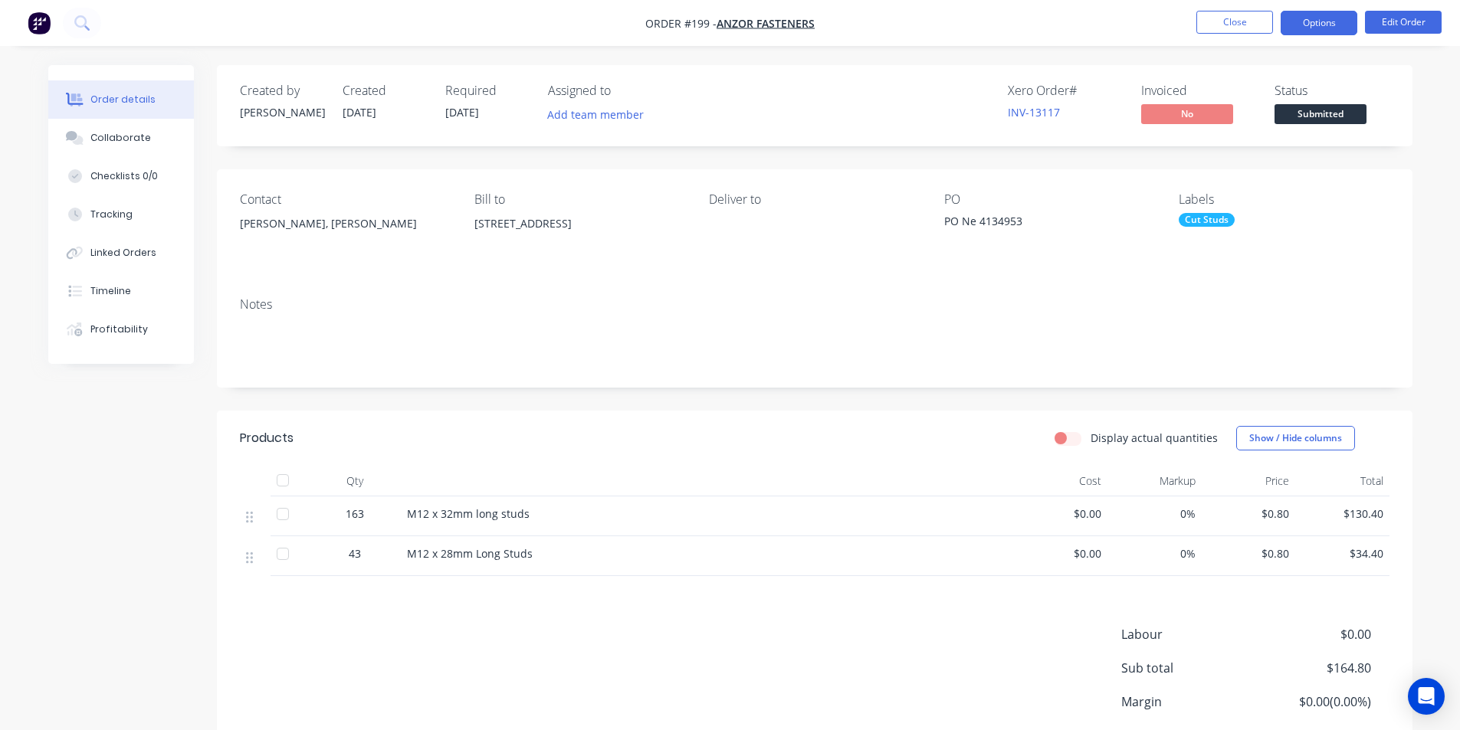
click at [1311, 25] on button "Options" at bounding box center [1319, 23] width 77 height 25
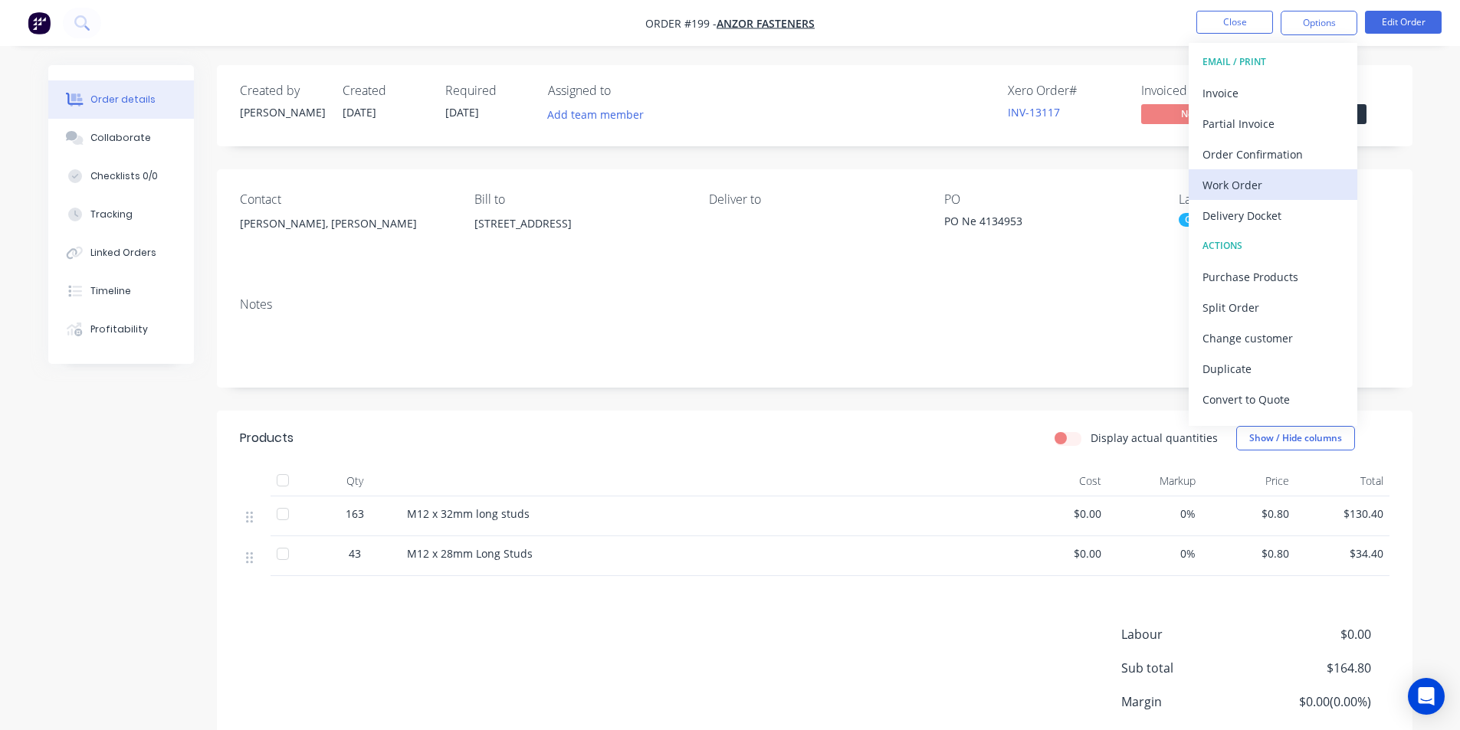
click at [1249, 188] on div "Work Order" at bounding box center [1272, 185] width 141 height 22
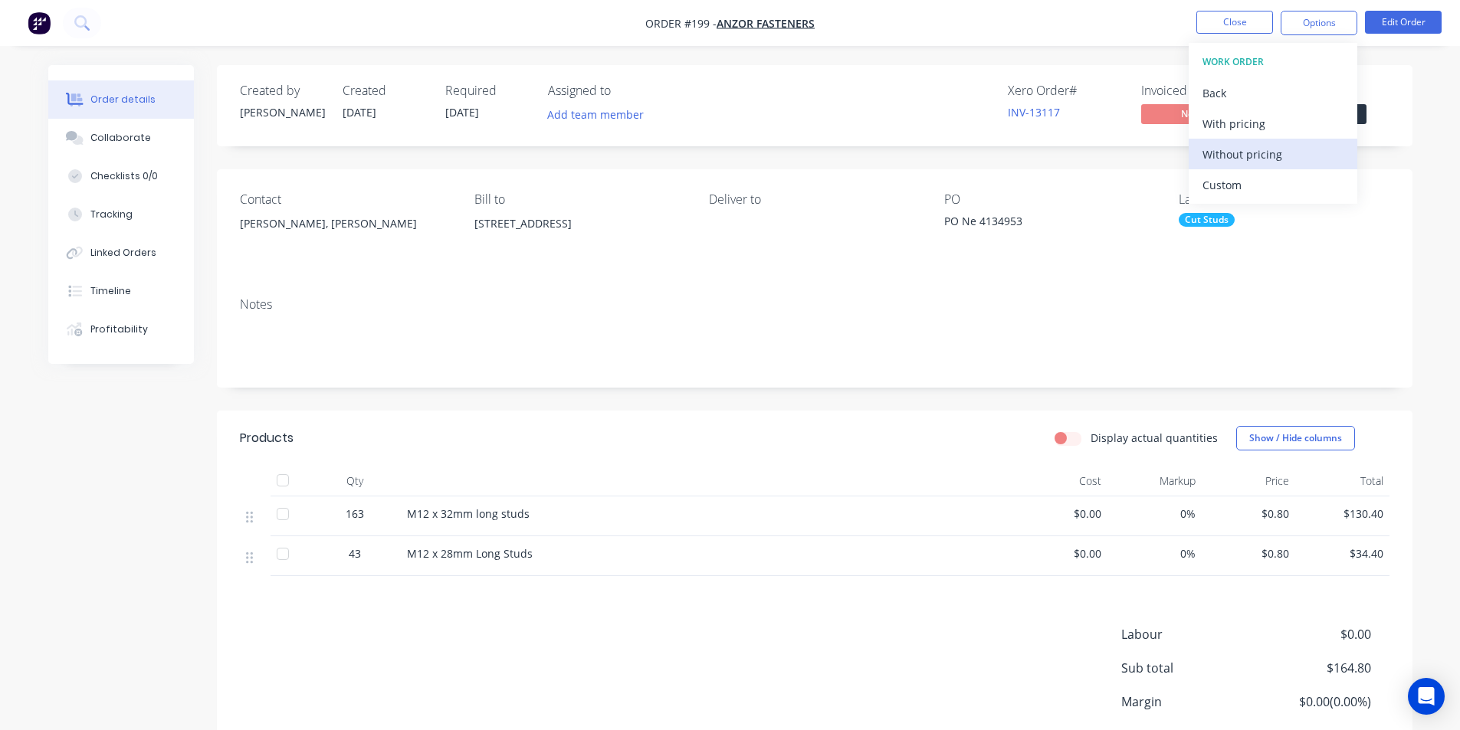
click at [1257, 155] on div "Without pricing" at bounding box center [1272, 154] width 141 height 22
